Goal: Task Accomplishment & Management: Manage account settings

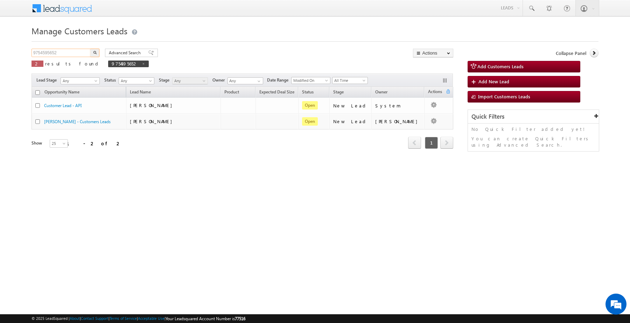
click at [83, 51] on input "9754595652" at bounding box center [62, 53] width 60 height 8
type input "Search Customers Leads"
paste input "831833"
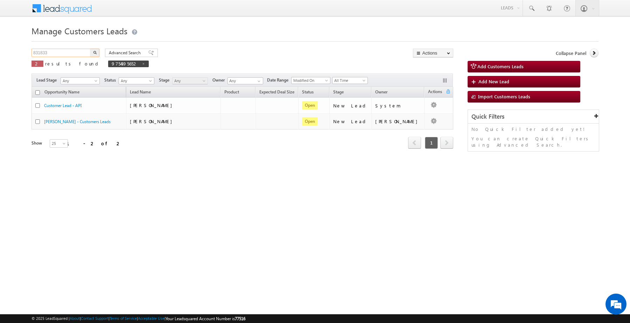
type input "831833"
click at [98, 53] on button "button" at bounding box center [94, 53] width 9 height 8
click at [162, 63] on span at bounding box center [164, 64] width 4 height 4
type input "Search Customers Leads"
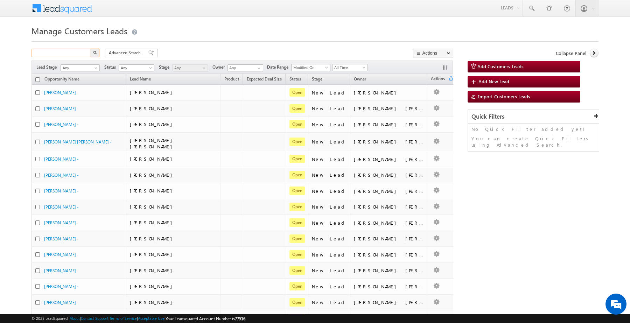
paste input "831833"
drag, startPoint x: 71, startPoint y: 52, endPoint x: 60, endPoint y: 46, distance: 13.0
click at [71, 52] on input "text" at bounding box center [62, 53] width 60 height 8
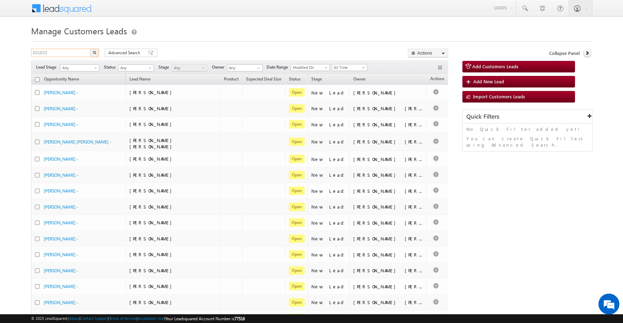
type input "831833"
click at [90, 49] on button "button" at bounding box center [94, 53] width 9 height 8
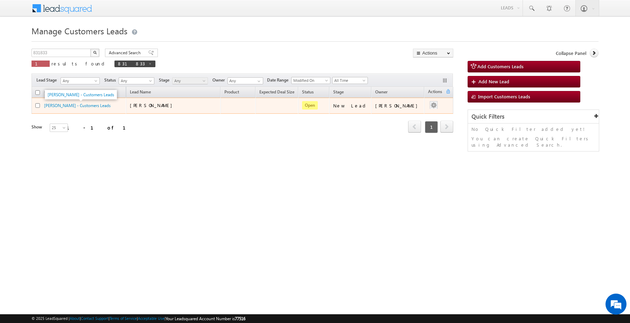
drag, startPoint x: 62, startPoint y: 107, endPoint x: 430, endPoint y: 106, distance: 368.3
click at [430, 106] on button "button" at bounding box center [433, 105] width 7 height 7
click at [417, 113] on link "Edit" at bounding box center [419, 114] width 35 height 8
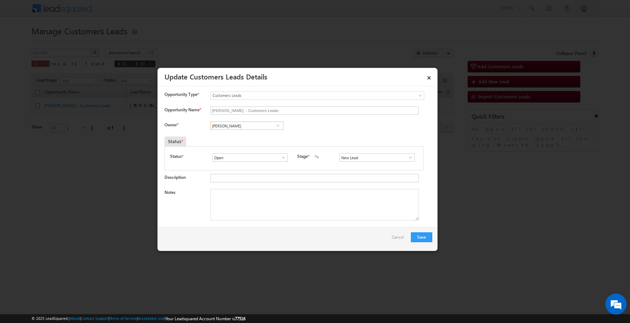
click at [256, 127] on input "[PERSON_NAME]" at bounding box center [246, 125] width 73 height 8
click at [256, 139] on span "subham.singh@sgrlimited.in" at bounding box center [244, 139] width 63 height 5
type input "Subham"
click at [346, 160] on input "New Lead" at bounding box center [377, 157] width 75 height 8
click at [354, 170] on link "Sales Marked" at bounding box center [377, 166] width 75 height 8
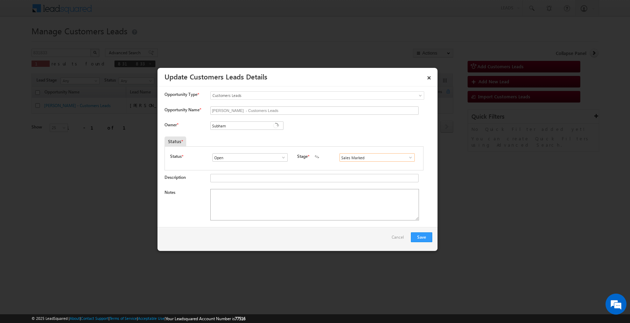
type input "Sales Marked"
click at [265, 207] on textarea "Notes" at bounding box center [314, 205] width 209 height 32
paste textarea "PAPPU KUMAR / 5 Lakh / Self employed income 40k Currently EMI 4008 CIBIL Score …"
type textarea "PAPPU KUMAR / 5 Lakh / Self employed income 40k Currently EMI 4008 CIBIL Score …"
click at [426, 238] on button "Save" at bounding box center [421, 237] width 21 height 10
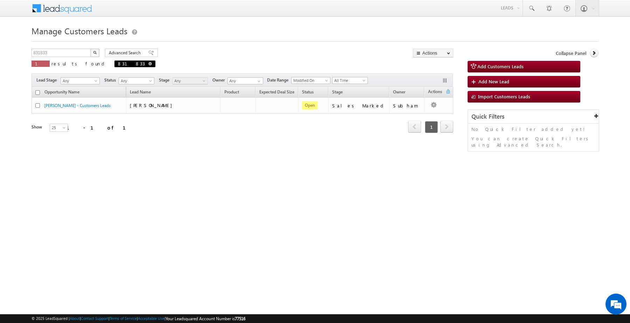
click at [148, 64] on span at bounding box center [150, 64] width 4 height 4
type input "Search Customers Leads"
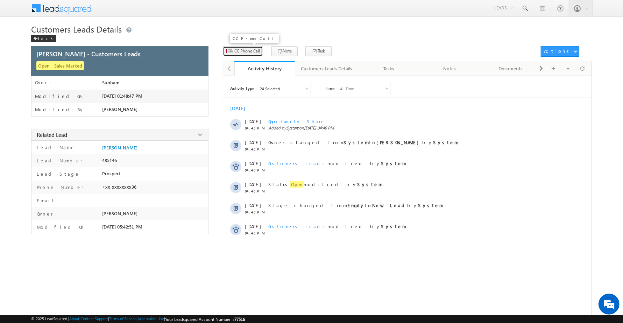
click at [241, 50] on span "CC Phone Call" at bounding box center [248, 51] width 26 height 6
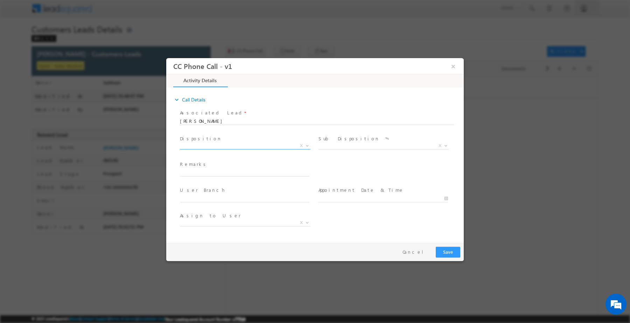
click at [224, 147] on span "X" at bounding box center [245, 145] width 131 height 7
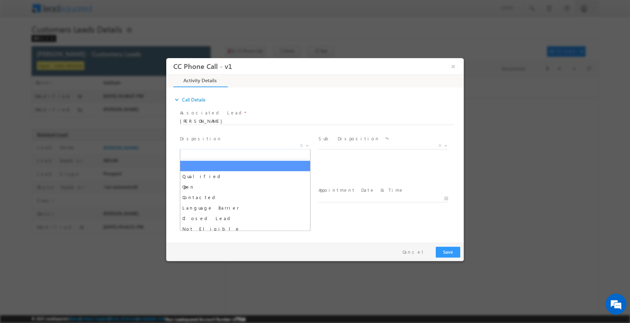
type input "PAPPU KUMAR / 5 Lakh / Self employed income 40k Currently EMI 4008 CIBIL Score …"
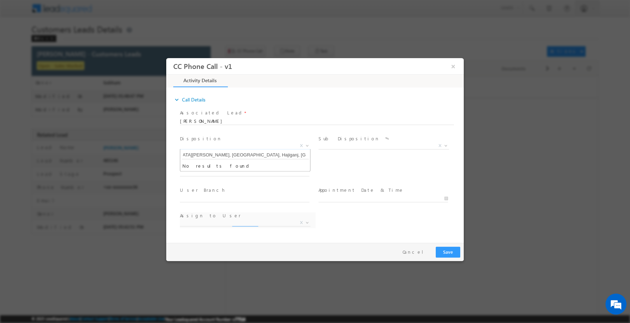
select select "nihar.sawant+cc1@leadsquared.com"
click at [300, 145] on span "X" at bounding box center [301, 145] width 3 height 6
click at [226, 173] on input "text" at bounding box center [245, 172] width 130 height 7
paste input "PAPPU KUMAR / 5 Lakh / Self employed income 40k Currently EMI 4008 CIBIL Score …"
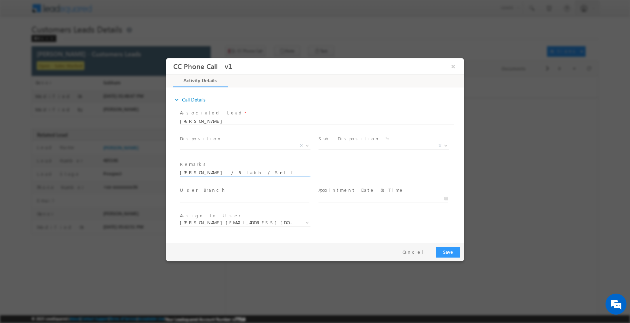
scroll to position [0, 233]
type input "PAPPU KUMAR / 5 Lakh / Self employed income 40k Currently EMI 4008 CIBIL Score …"
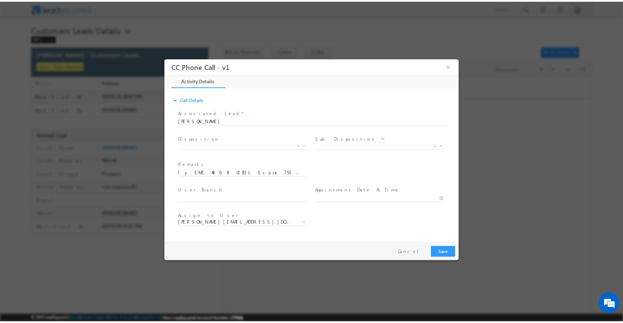
scroll to position [0, 0]
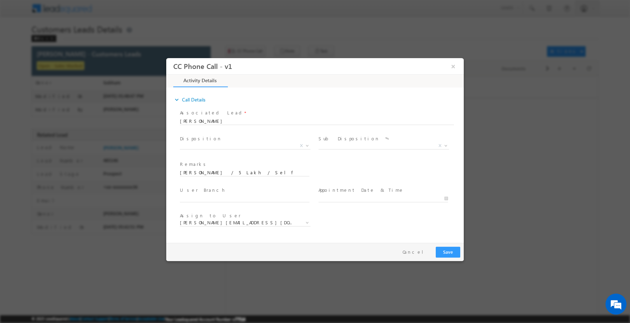
click at [258, 148] on span "Qualified Open Contacted Language Barrier Closed Lead Not Eligible X" at bounding box center [248, 146] width 136 height 8
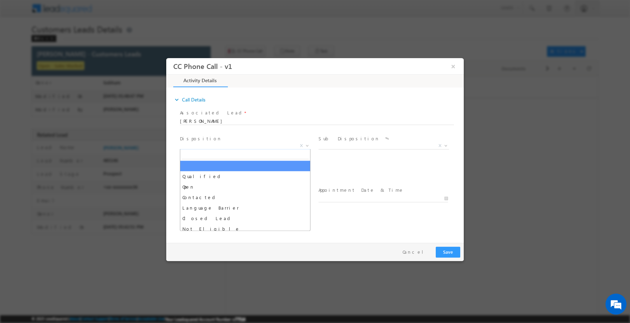
click at [256, 146] on span "X" at bounding box center [245, 145] width 131 height 7
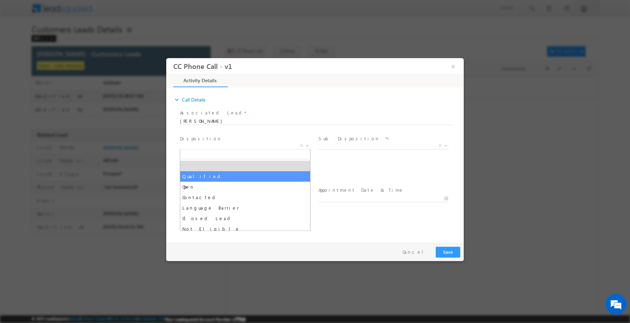
select select "Qualified"
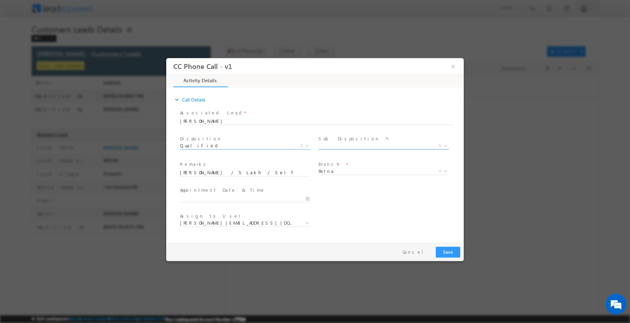
click at [332, 146] on span "X" at bounding box center [384, 145] width 131 height 7
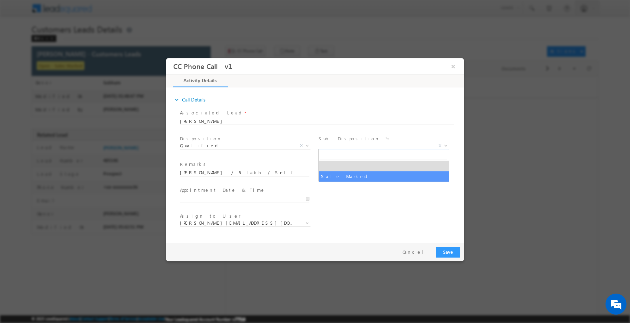
select select "Sale Marked"
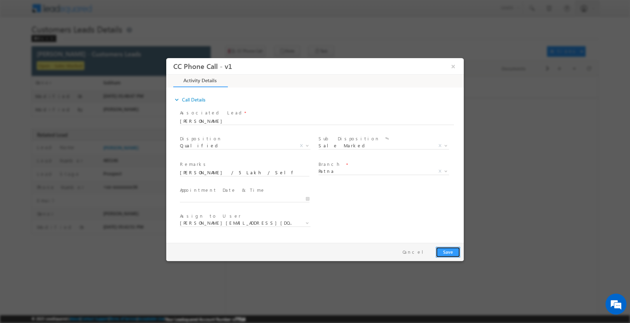
click at [455, 250] on button "Save" at bounding box center [448, 251] width 25 height 11
